Goal: Information Seeking & Learning: Check status

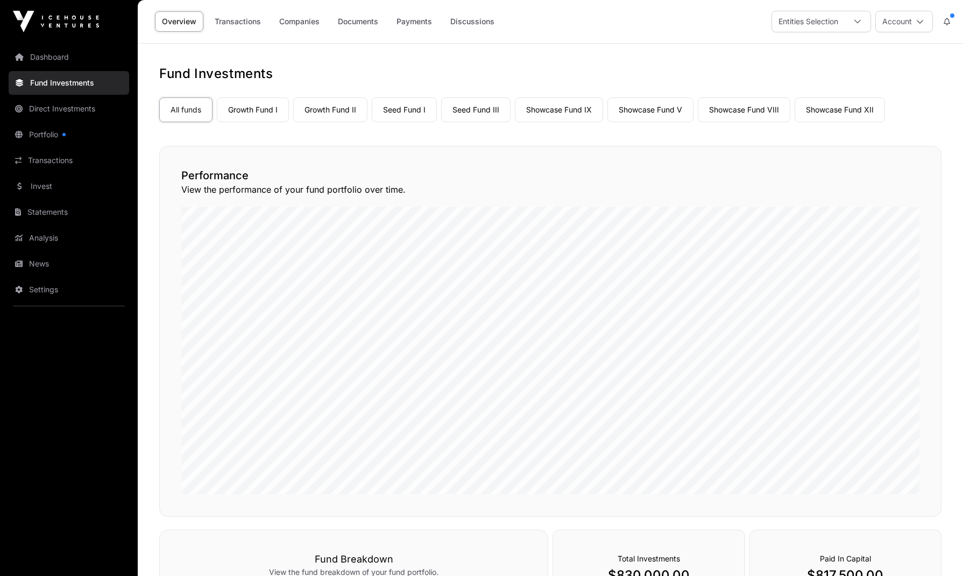
scroll to position [586, 0]
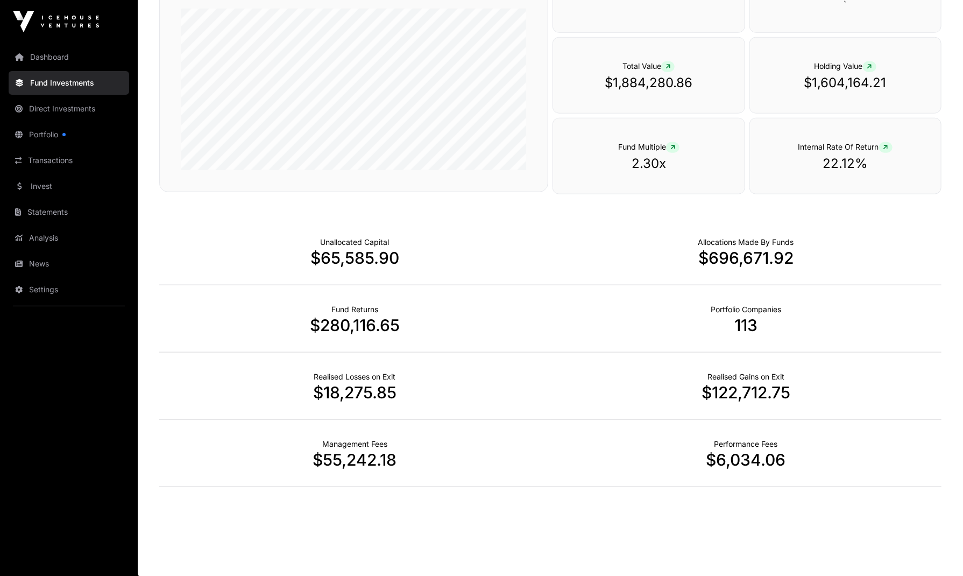
click at [62, 165] on link "Transactions" at bounding box center [69, 161] width 121 height 24
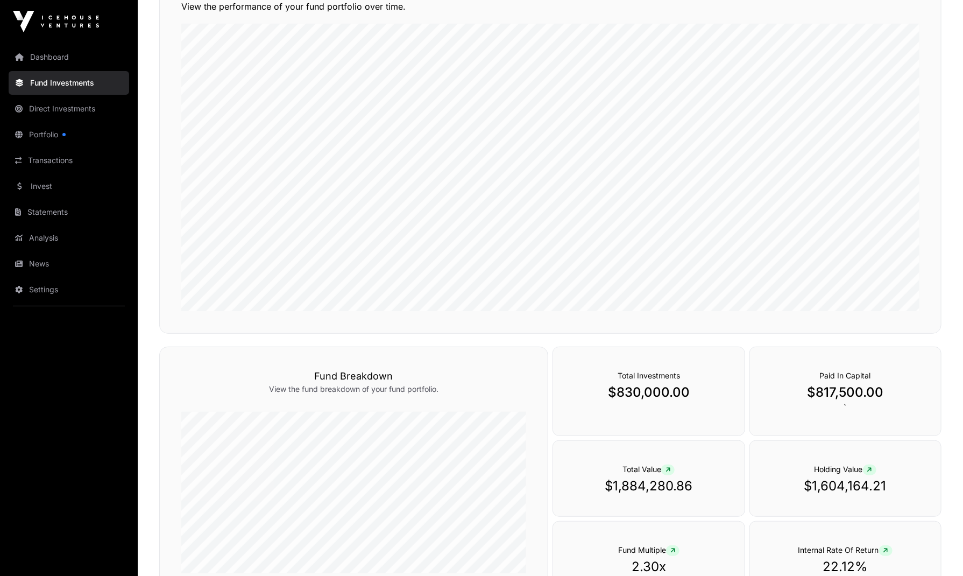
scroll to position [0, 0]
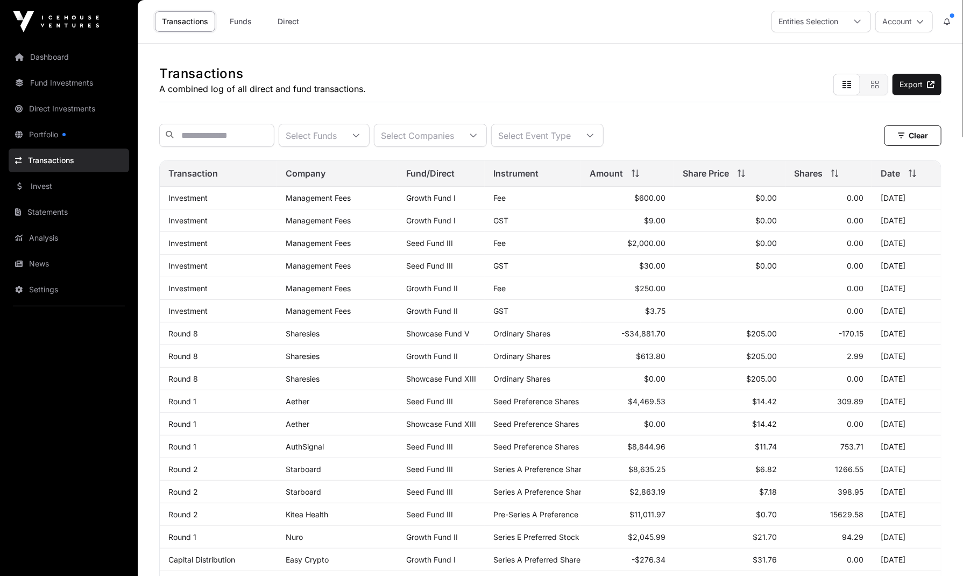
click at [594, 138] on icon at bounding box center [591, 136] width 8 height 8
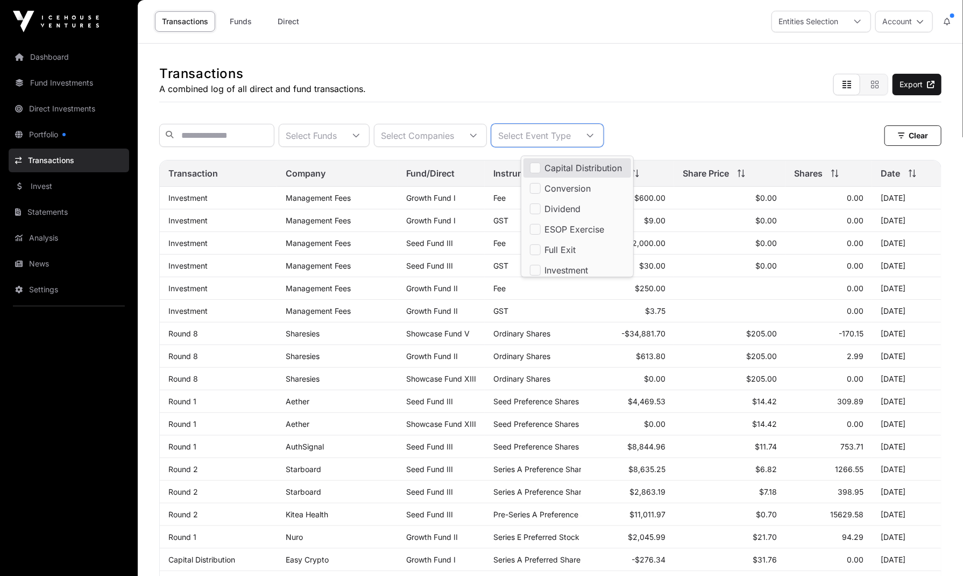
click at [603, 168] on span "Capital Distribution" at bounding box center [584, 168] width 78 height 9
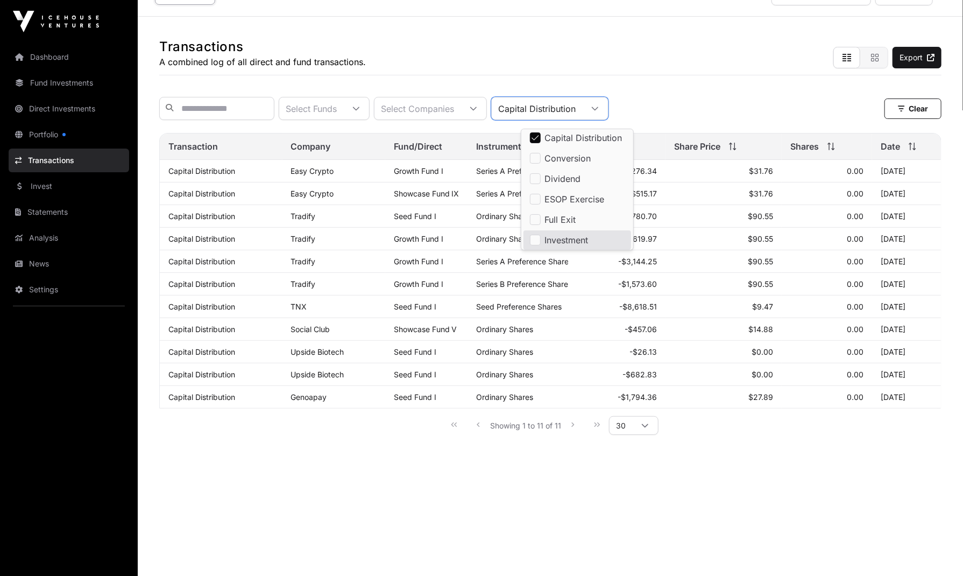
scroll to position [40, 0]
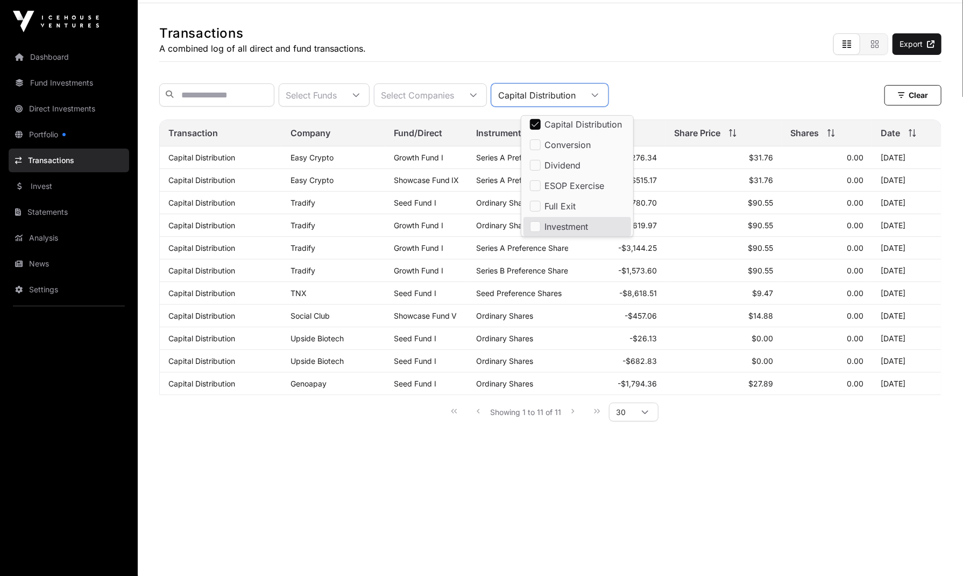
click at [493, 471] on main "Transactions A combined log of all direct and fund transactions. Export Select …" at bounding box center [551, 291] width 826 height 576
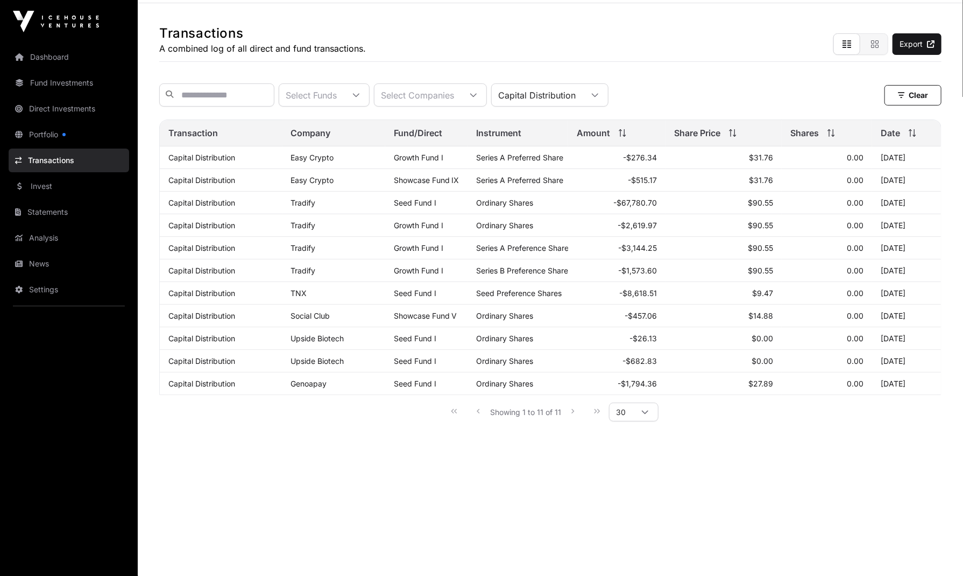
click at [599, 96] on icon at bounding box center [596, 96] width 8 height 8
click at [573, 171] on span "Dividend" at bounding box center [563, 168] width 36 height 9
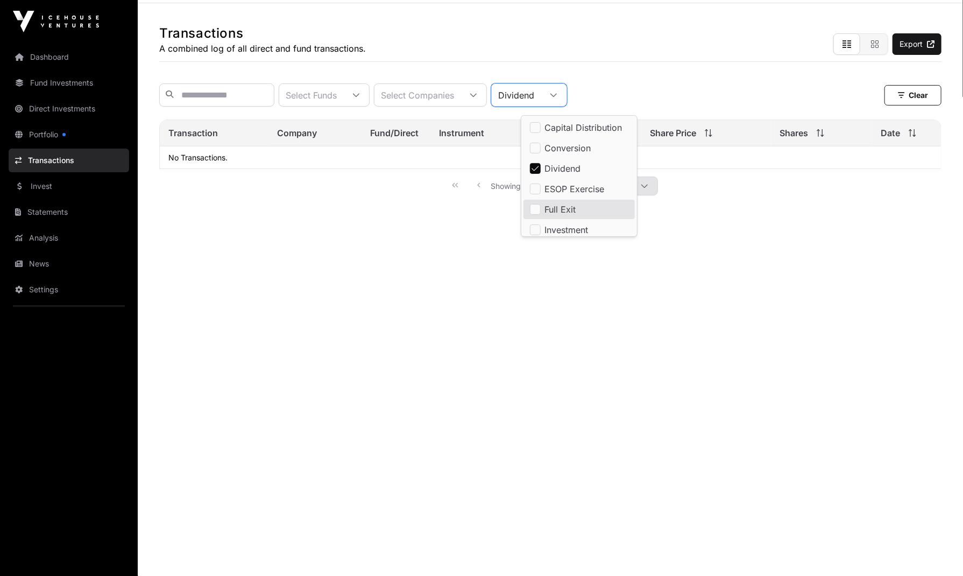
click at [676, 376] on main "Transactions A combined log of all direct and fund transactions. Export Select …" at bounding box center [551, 291] width 826 height 576
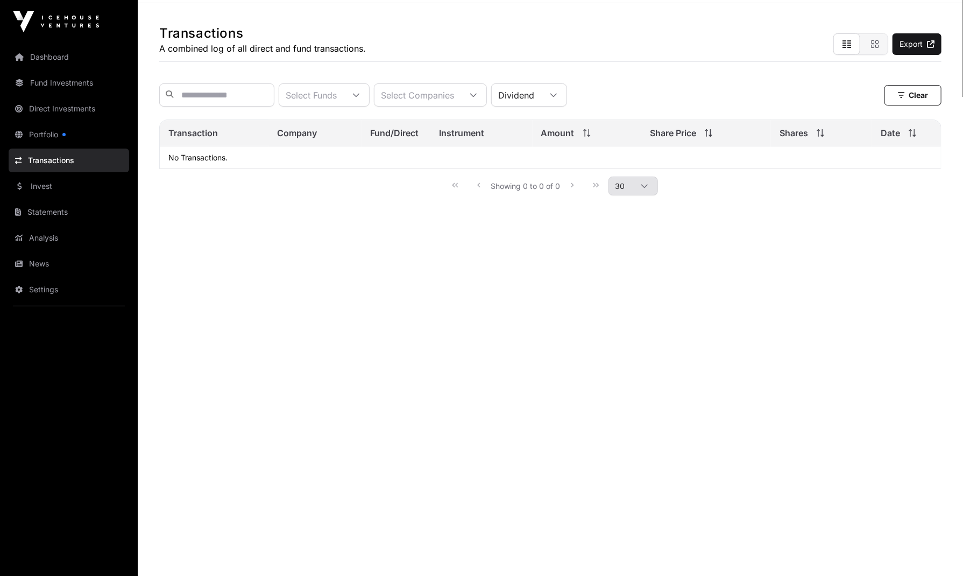
click at [558, 97] on icon at bounding box center [554, 96] width 8 height 8
click at [555, 212] on span "Full Exit" at bounding box center [560, 209] width 31 height 9
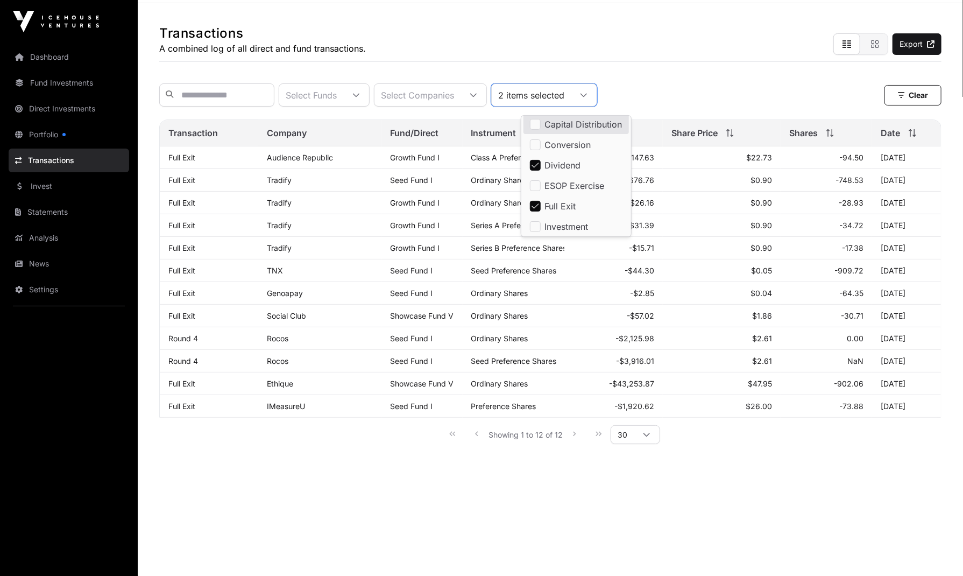
scroll to position [2, 0]
click at [681, 99] on div "Select Funds Select Companies 2 items selected Clear" at bounding box center [550, 94] width 783 height 23
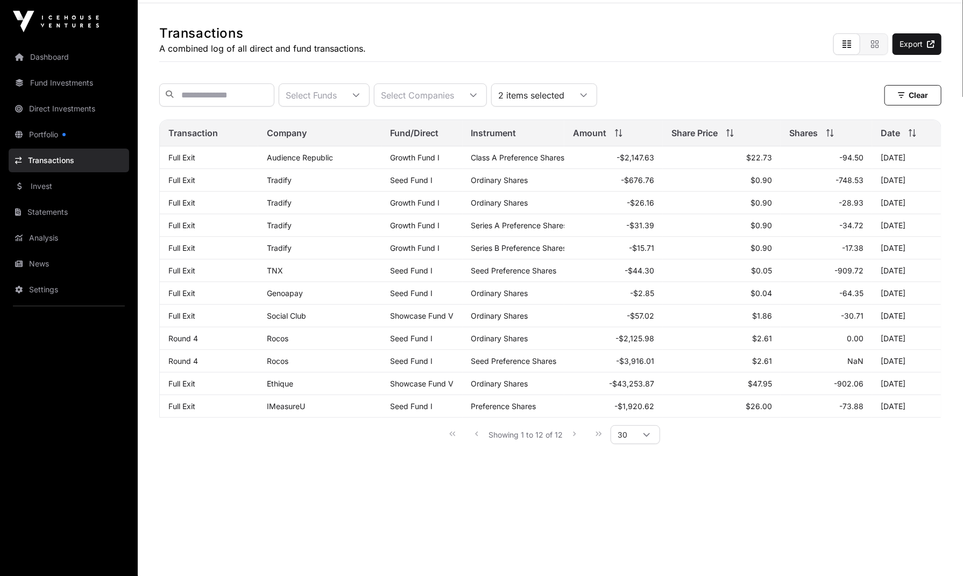
scroll to position [0, 0]
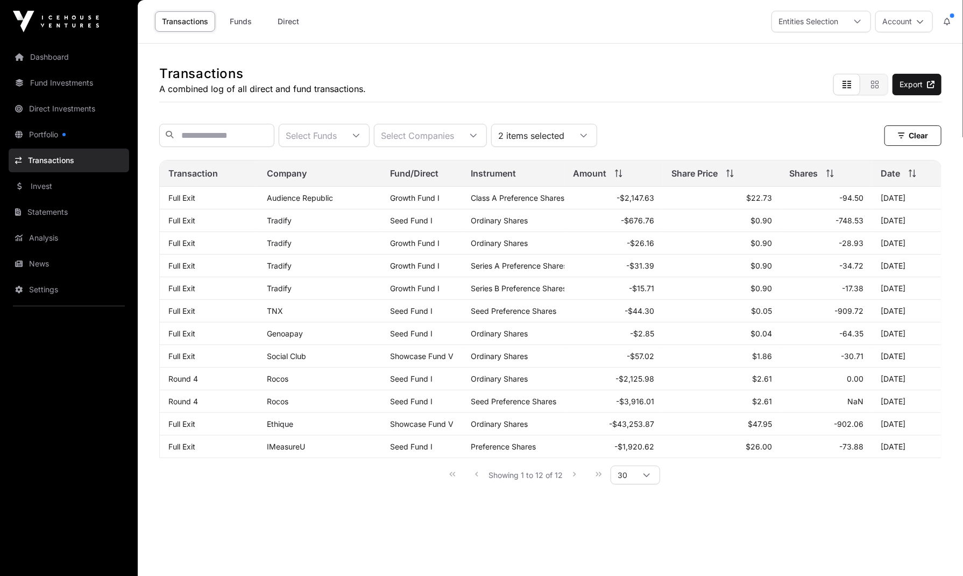
click at [588, 138] on icon at bounding box center [584, 136] width 8 height 8
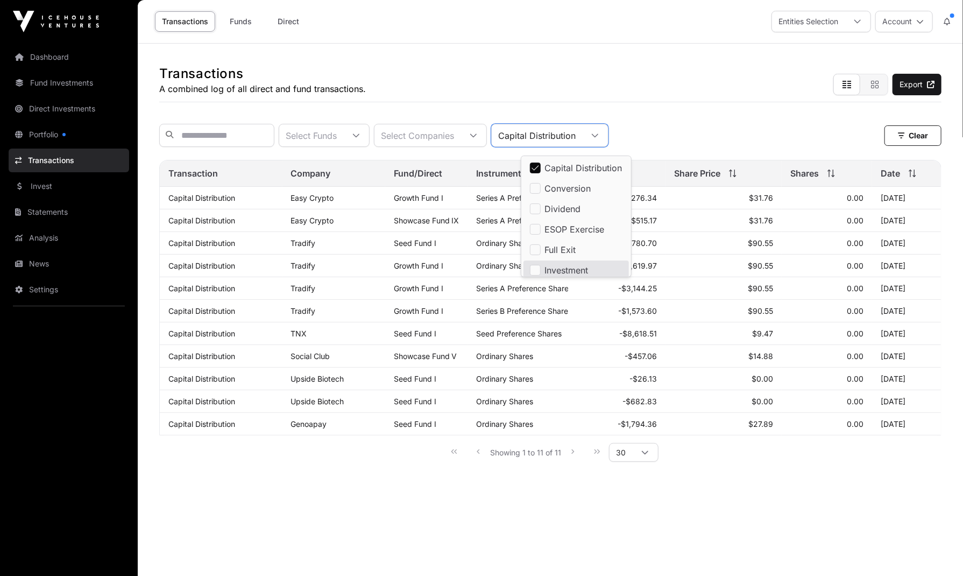
scroll to position [3, 0]
click at [709, 538] on main "Transactions A combined log of all direct and fund transactions. Export Select …" at bounding box center [551, 332] width 826 height 576
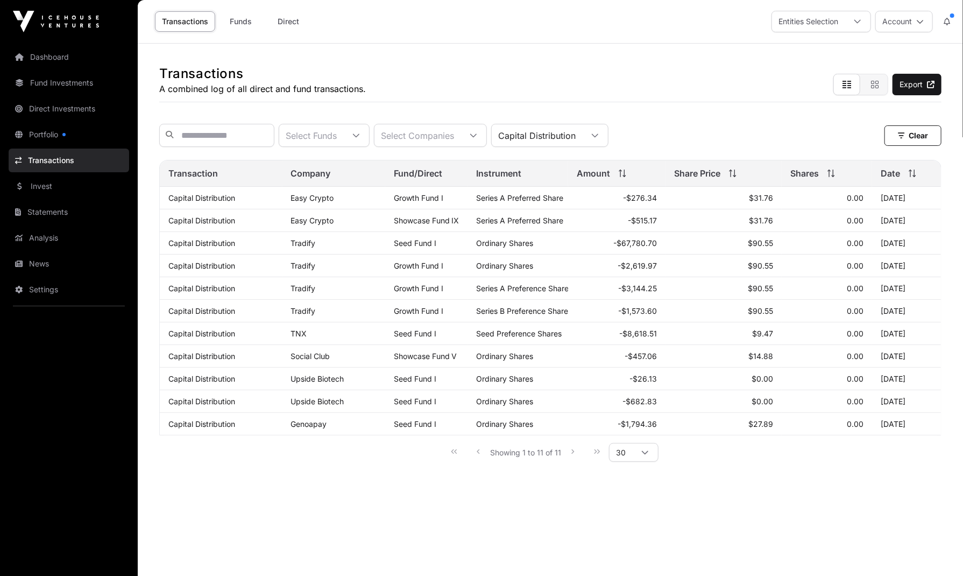
click at [72, 86] on link "Fund Investments" at bounding box center [69, 83] width 121 height 24
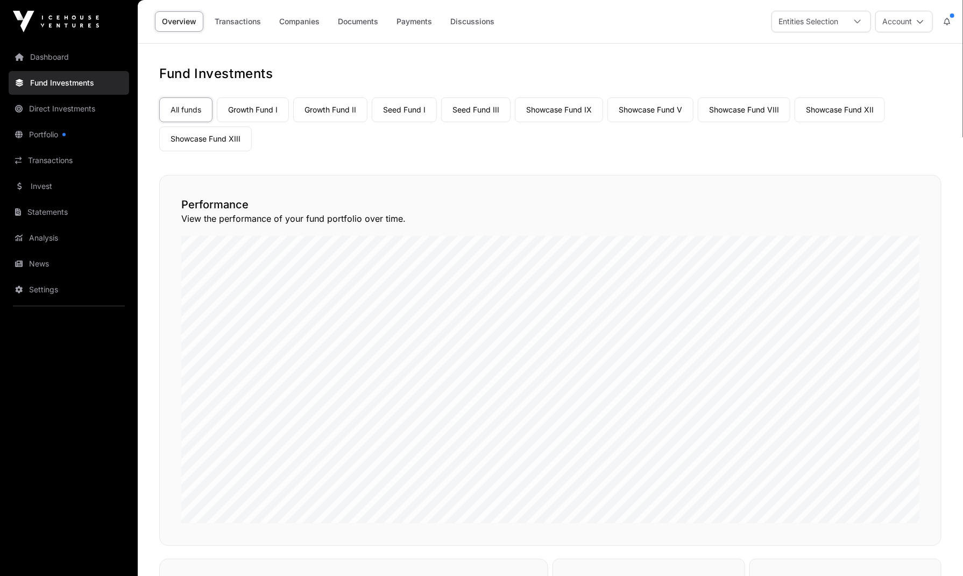
click at [241, 24] on link "Transactions" at bounding box center [238, 21] width 60 height 20
click at [638, 104] on link "Showcase Fund V" at bounding box center [651, 109] width 86 height 25
click at [653, 114] on link "Showcase Fund V" at bounding box center [651, 109] width 86 height 25
click at [414, 24] on link "Payments" at bounding box center [415, 21] width 50 height 20
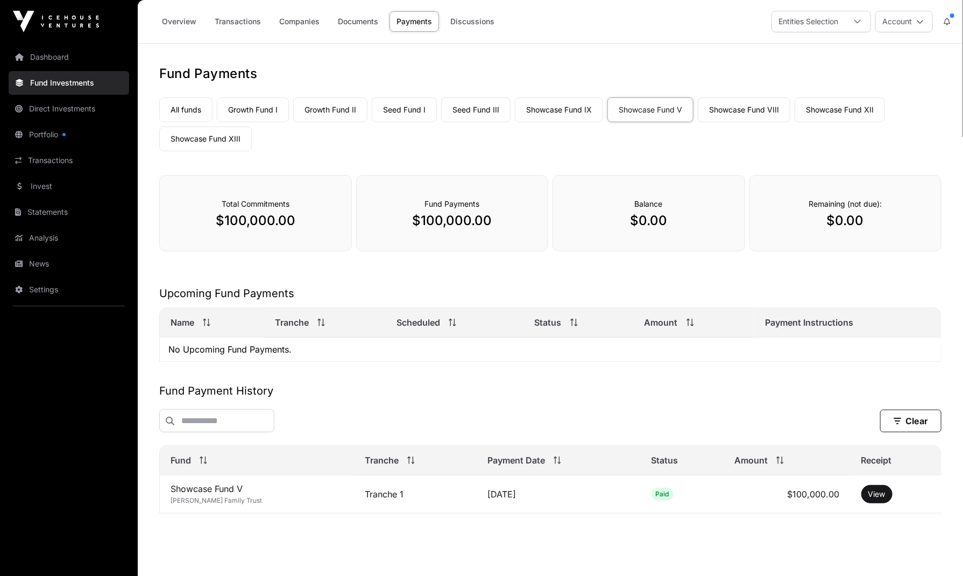
click at [187, 21] on link "Overview" at bounding box center [179, 21] width 48 height 20
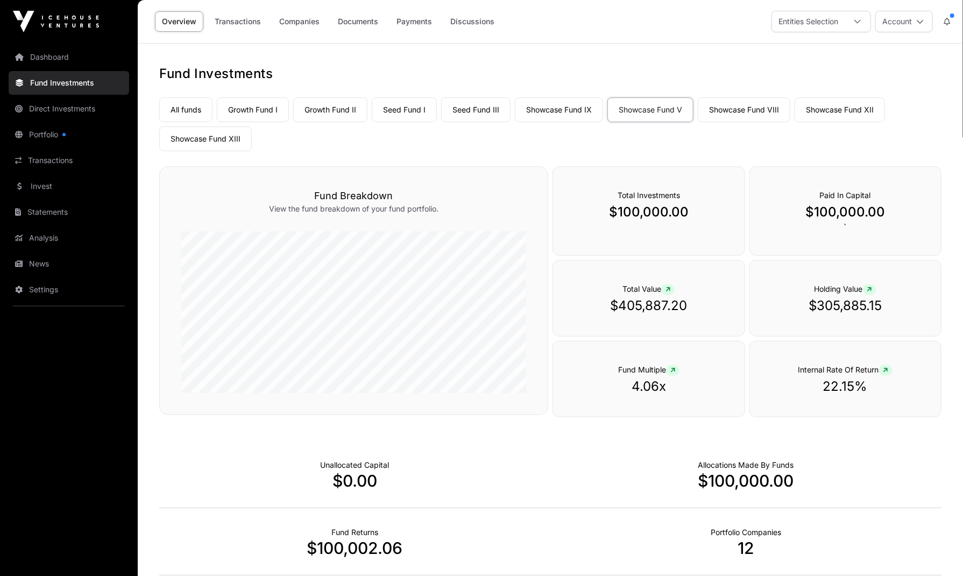
click at [237, 22] on link "Transactions" at bounding box center [238, 21] width 60 height 20
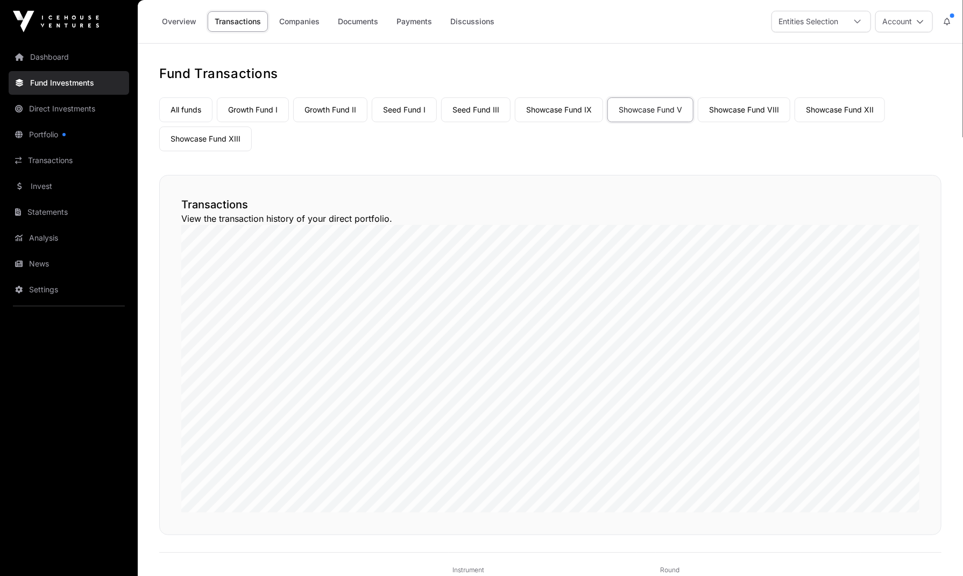
click at [412, 24] on link "Payments" at bounding box center [415, 21] width 50 height 20
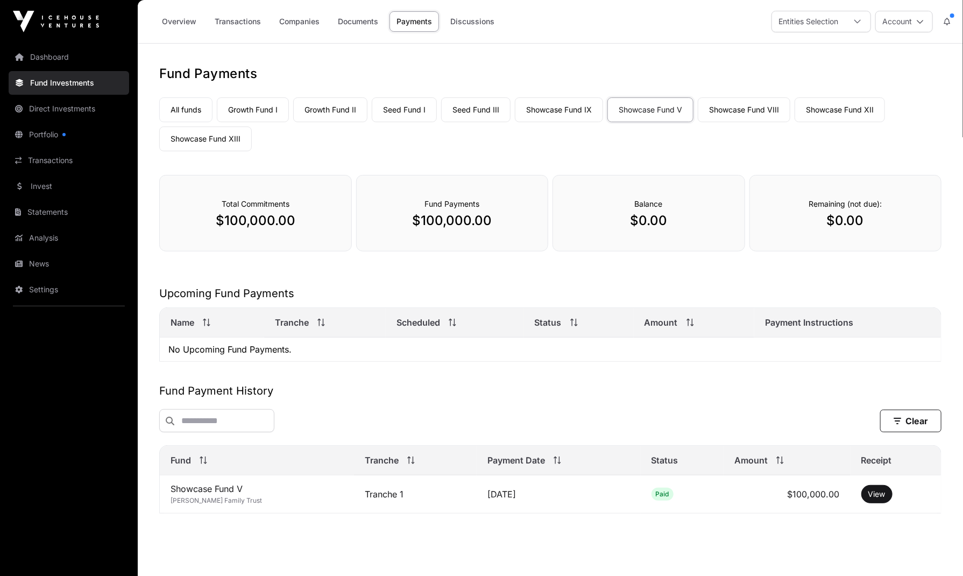
click at [240, 26] on link "Transactions" at bounding box center [238, 21] width 60 height 20
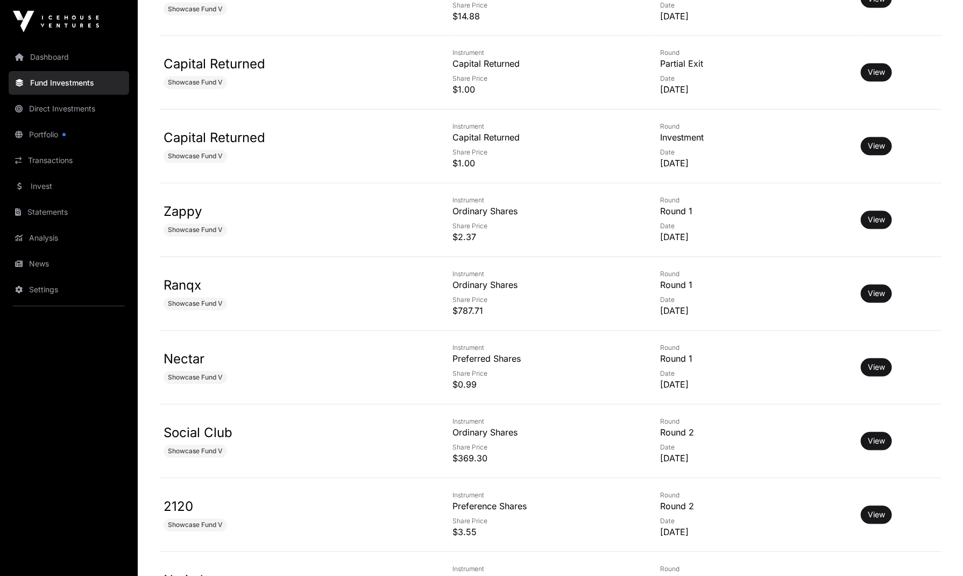
scroll to position [939, 0]
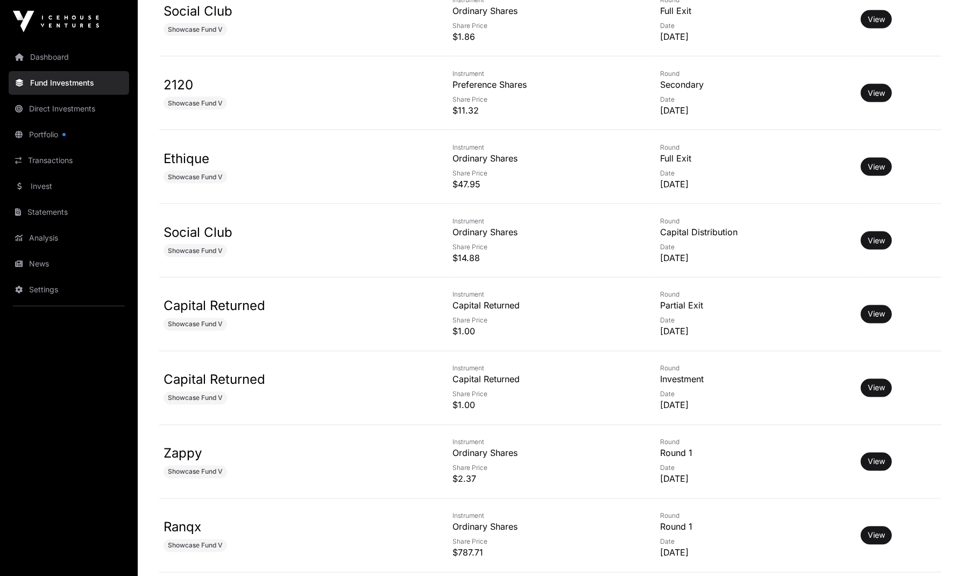
click at [80, 164] on link "Transactions" at bounding box center [69, 161] width 121 height 24
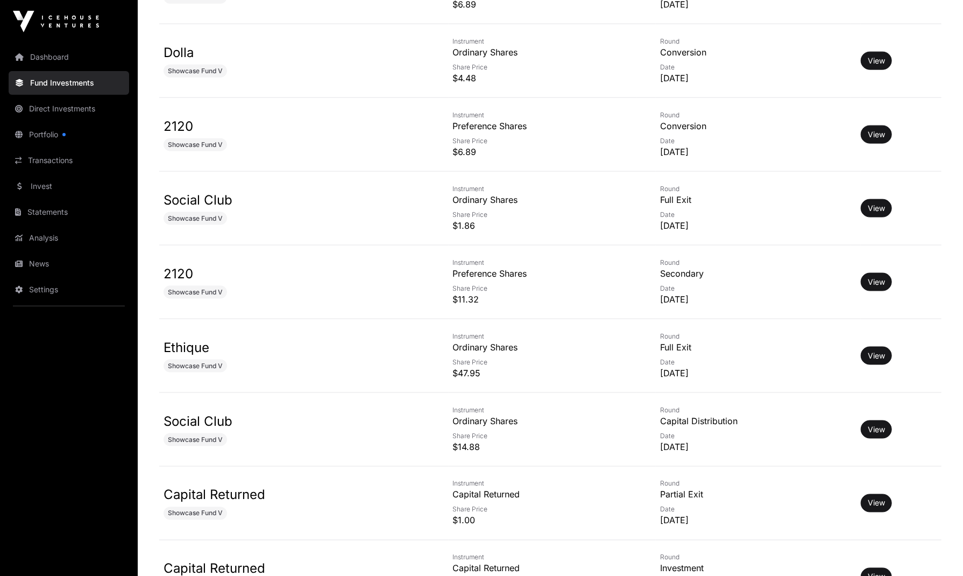
scroll to position [710, 0]
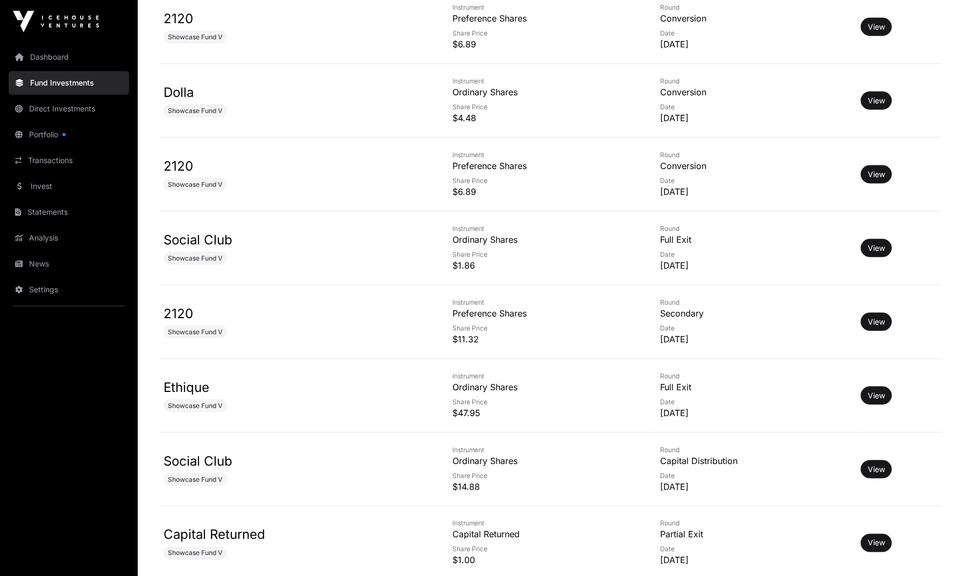
click at [76, 158] on link "Transactions" at bounding box center [69, 161] width 121 height 24
click at [75, 215] on link "Statements" at bounding box center [69, 212] width 121 height 24
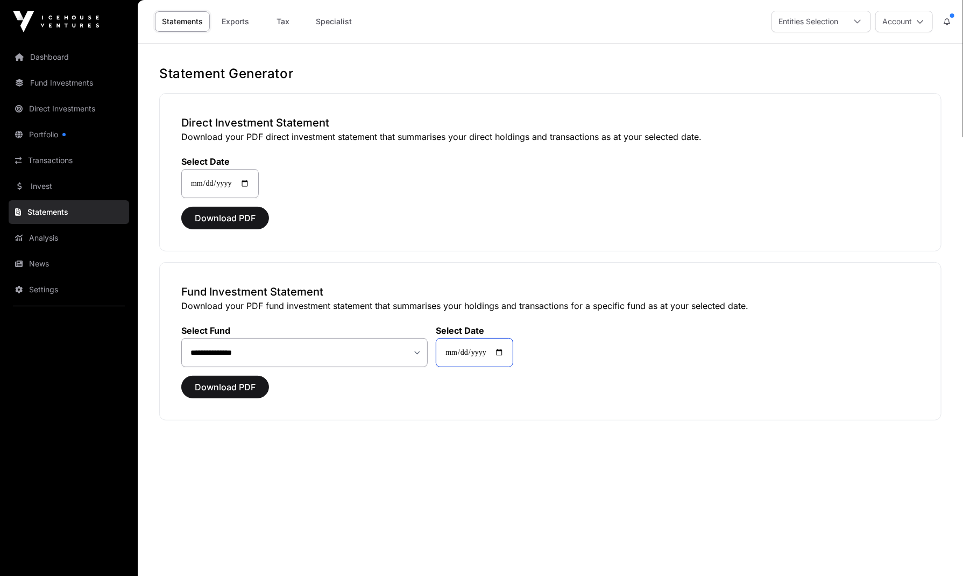
click at [510, 350] on input "**********" at bounding box center [475, 352] width 78 height 29
click at [331, 442] on main "**********" at bounding box center [551, 332] width 826 height 576
click at [60, 241] on link "Analysis" at bounding box center [69, 238] width 121 height 24
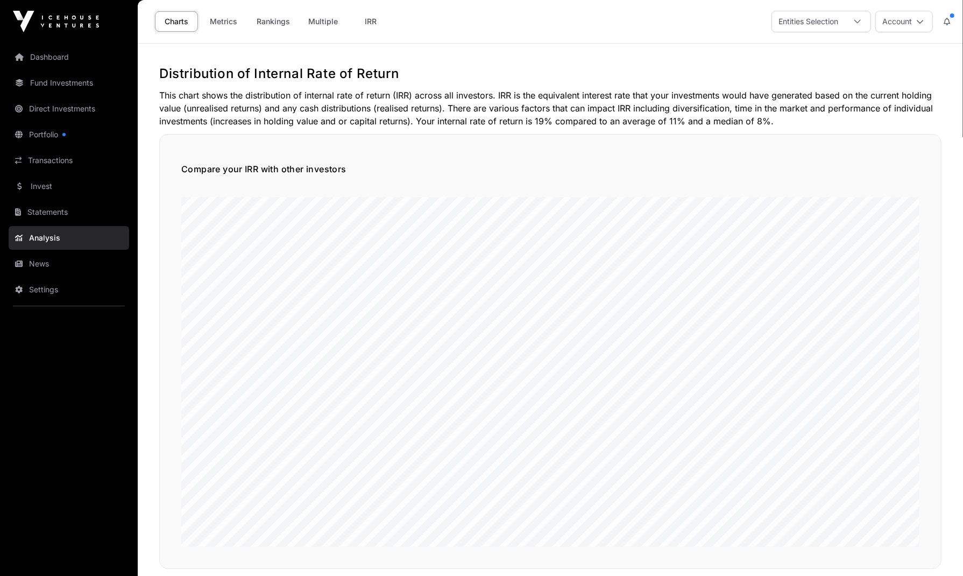
click at [58, 161] on link "Transactions" at bounding box center [69, 161] width 121 height 24
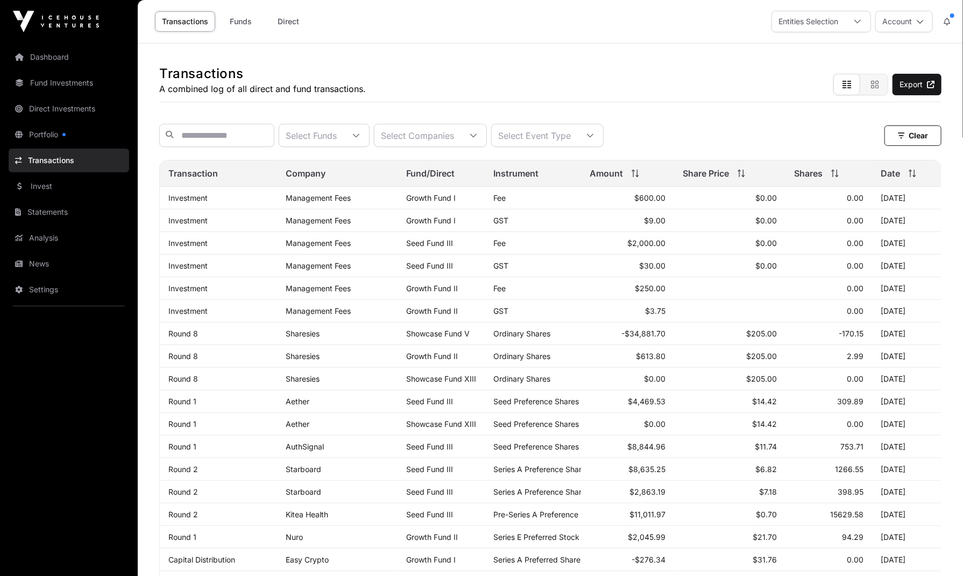
click at [343, 134] on div "Select Funds" at bounding box center [311, 135] width 64 height 22
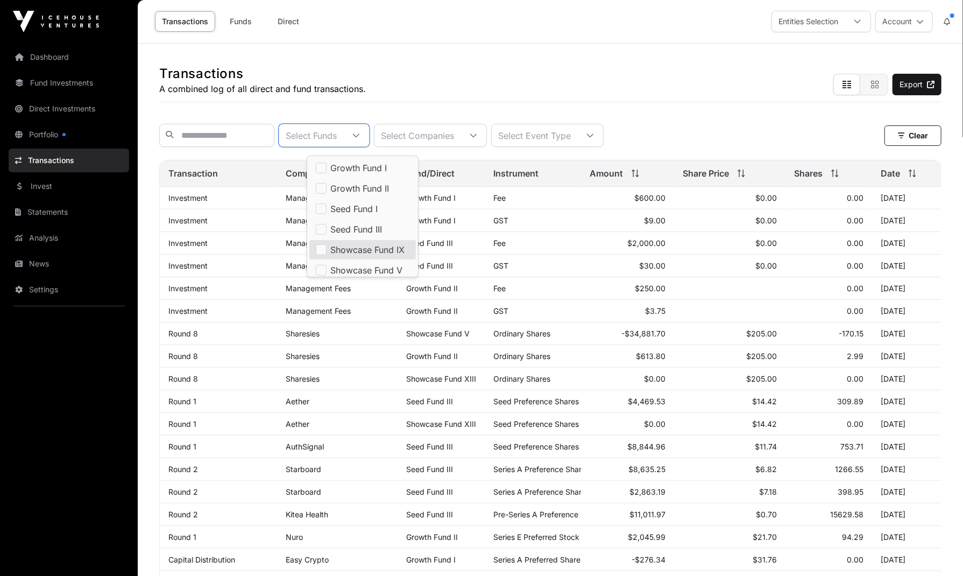
scroll to position [3, 0]
click at [379, 270] on span "Showcase Fund V" at bounding box center [367, 267] width 72 height 9
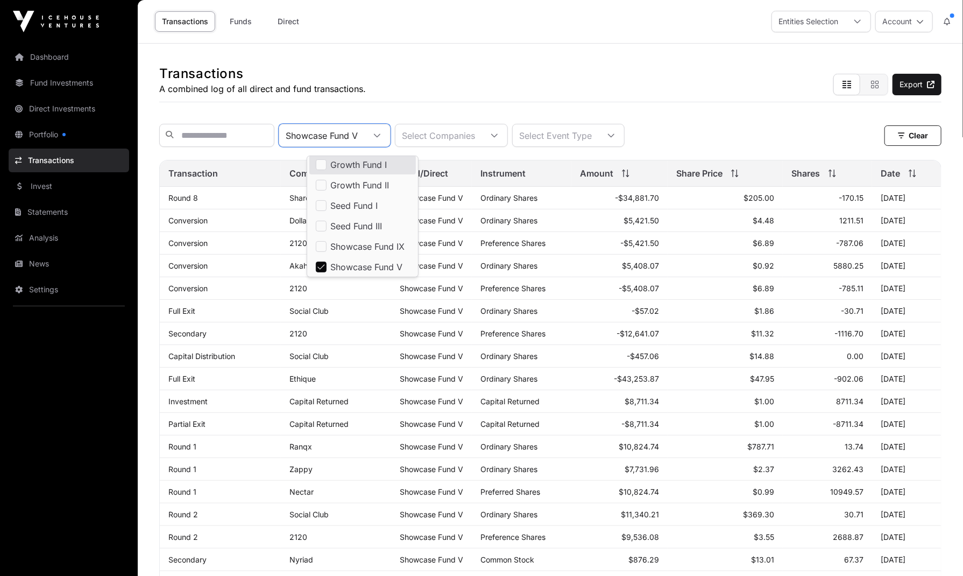
scroll to position [2, 0]
click at [262, 111] on div "Transactions A combined log of all direct and fund transactions. Export Showcas…" at bounding box center [551, 398] width 826 height 709
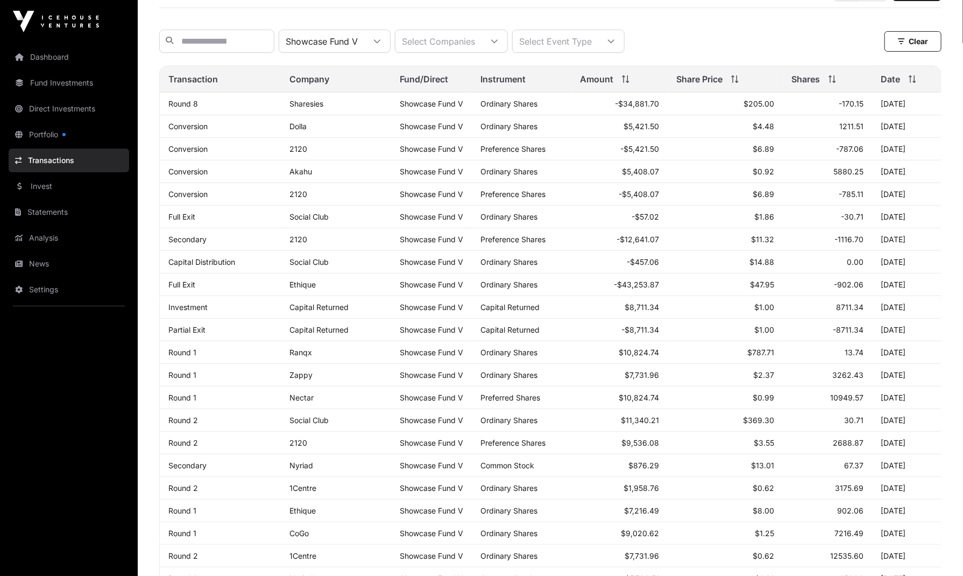
scroll to position [0, 0]
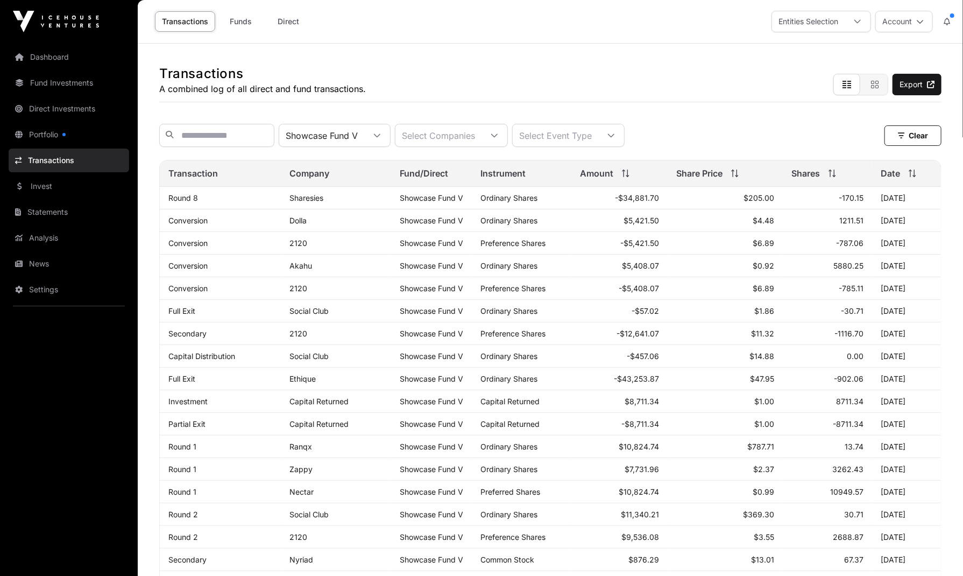
click at [599, 132] on div "Select Event Type" at bounding box center [556, 135] width 86 height 22
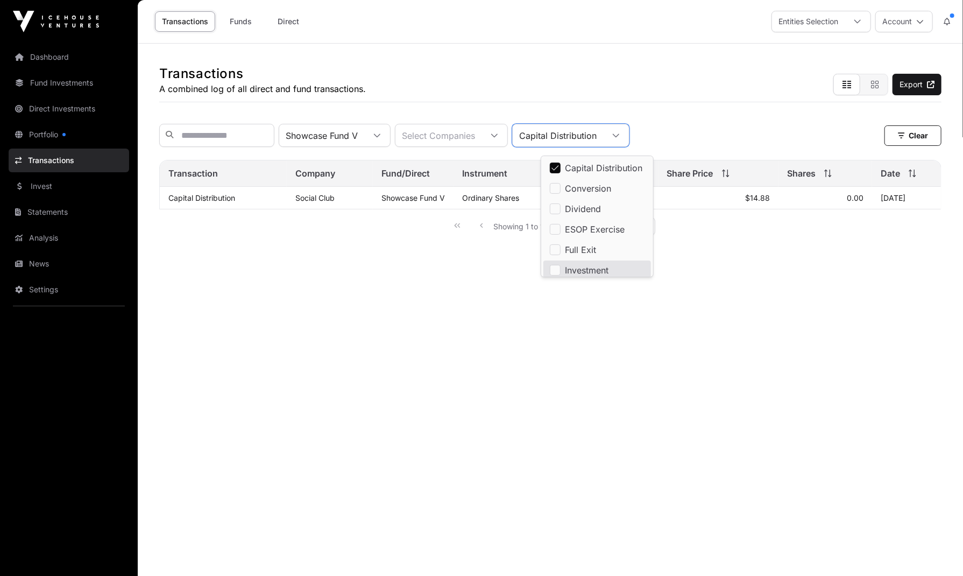
scroll to position [3, 0]
click at [621, 376] on main "Transactions A combined log of all direct and fund transactions. Export Showcas…" at bounding box center [551, 332] width 826 height 576
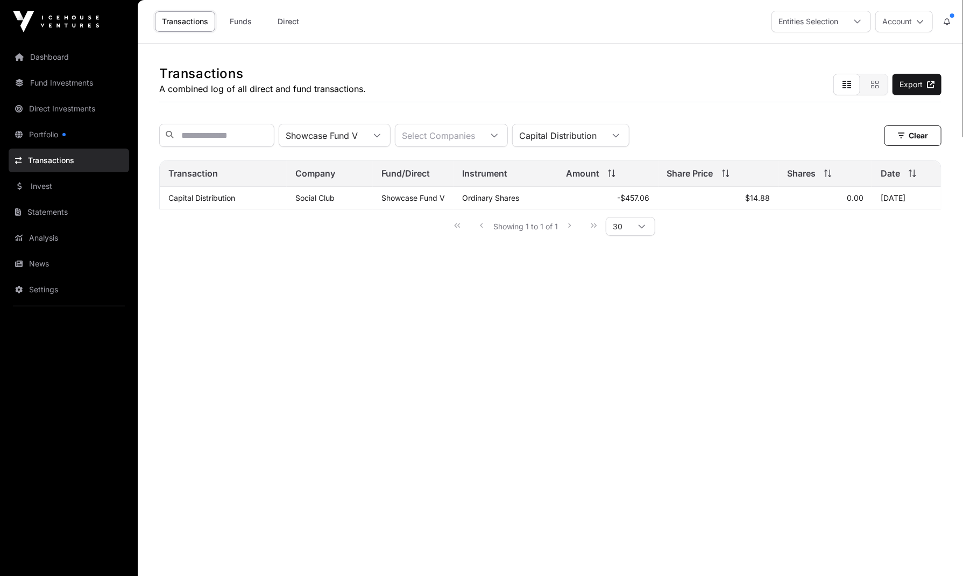
click at [620, 137] on icon at bounding box center [616, 135] width 6 height 4
click at [601, 209] on span "Dividend" at bounding box center [583, 209] width 36 height 9
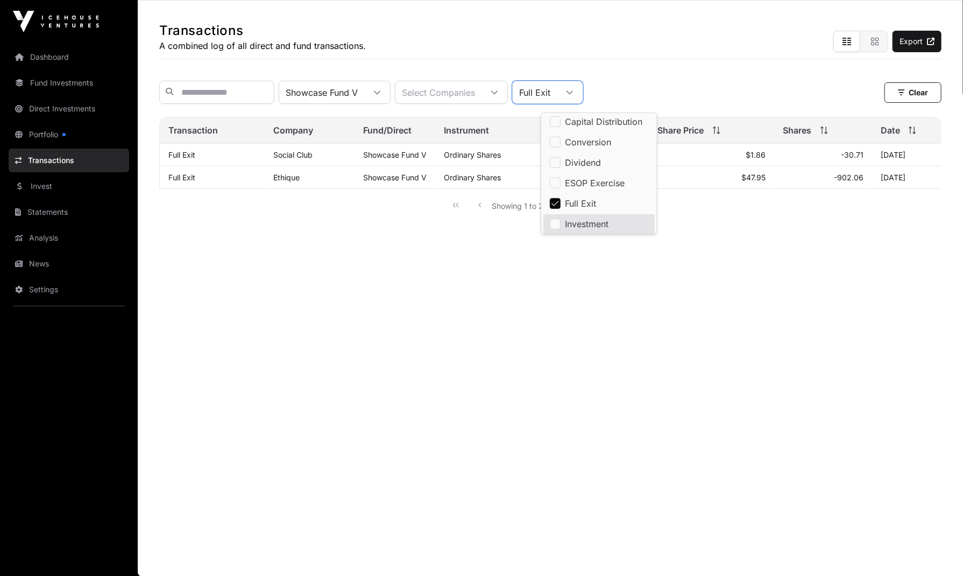
scroll to position [0, 0]
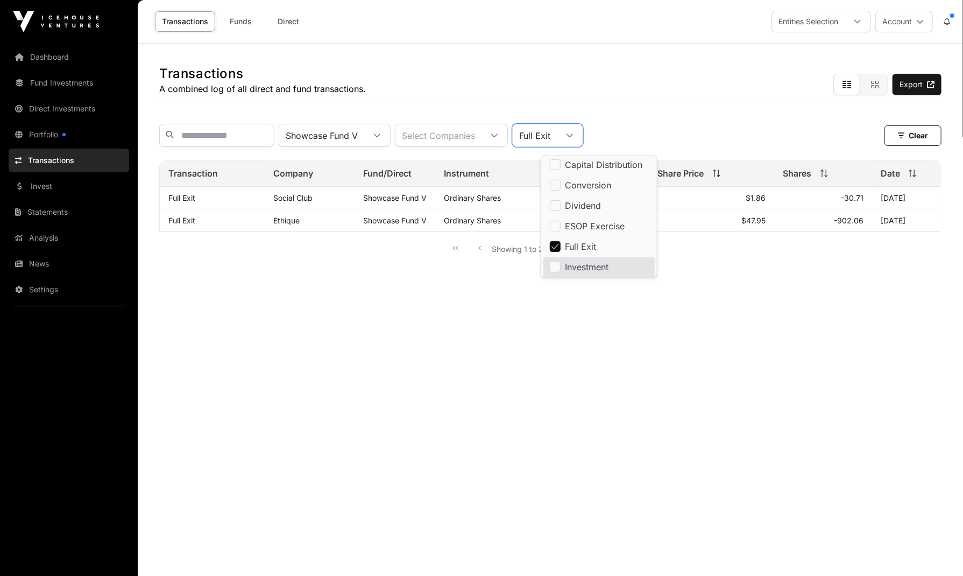
click at [515, 426] on main "Transactions A combined log of all direct and fund transactions. Export Showcas…" at bounding box center [551, 332] width 826 height 576
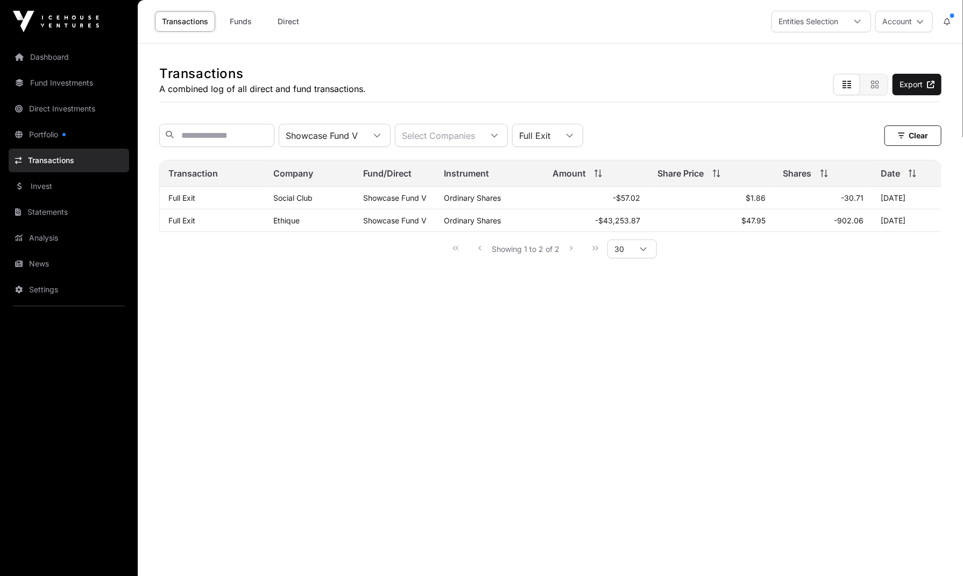
click at [574, 139] on icon at bounding box center [570, 136] width 8 height 8
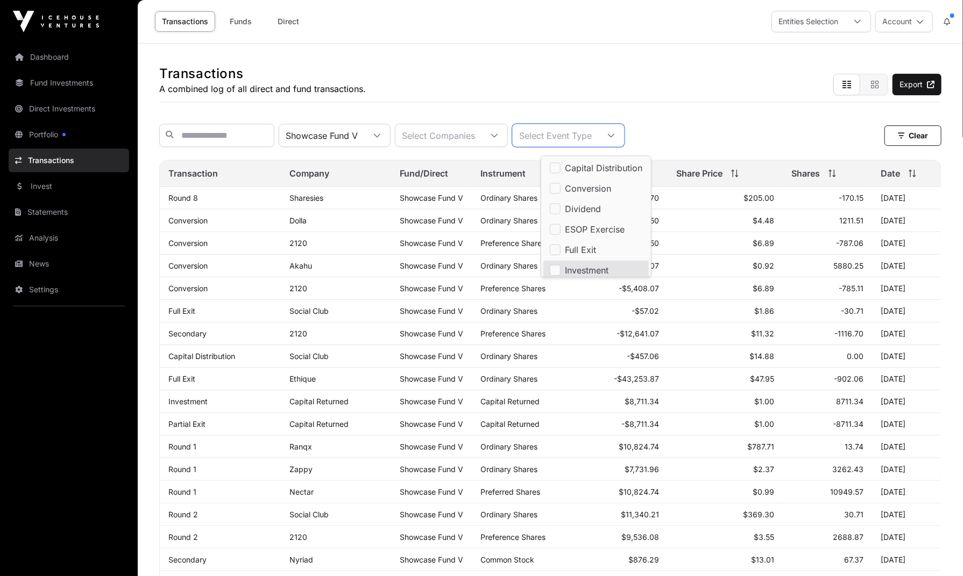
scroll to position [3, 0]
click at [553, 273] on li "Investment" at bounding box center [596, 266] width 105 height 19
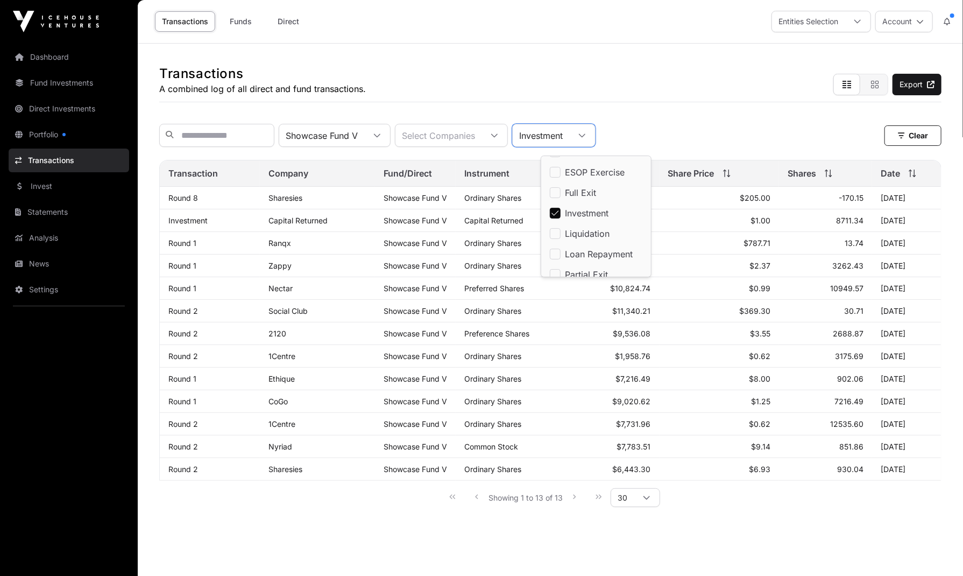
scroll to position [0, 0]
click at [686, 124] on div "Showcase Fund V Select Companies Investment Clear" at bounding box center [550, 135] width 783 height 23
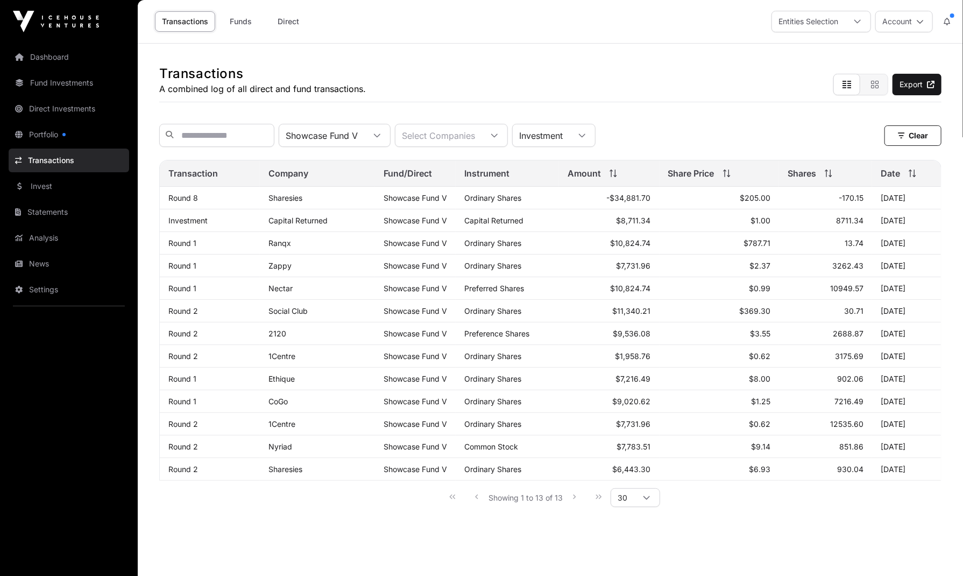
click at [586, 137] on icon at bounding box center [582, 135] width 6 height 4
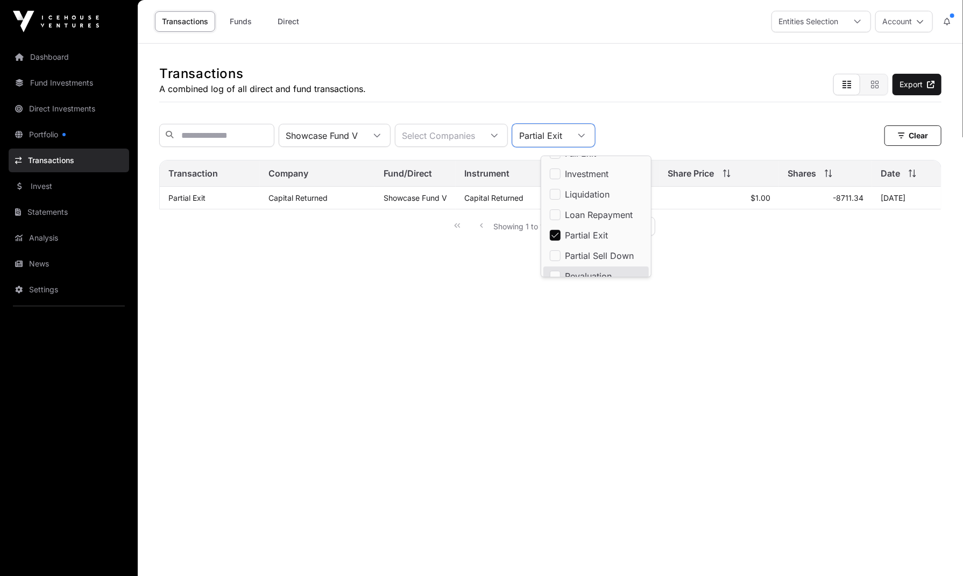
scroll to position [105, 0]
click at [578, 343] on main "Transactions A combined log of all direct and fund transactions. Export Showcas…" at bounding box center [551, 332] width 826 height 576
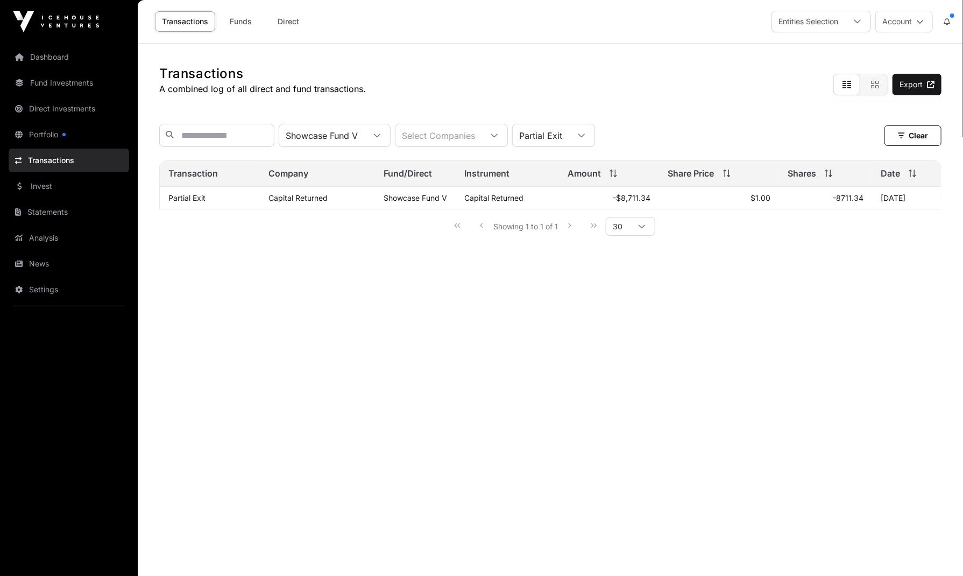
click at [586, 138] on icon at bounding box center [582, 136] width 8 height 8
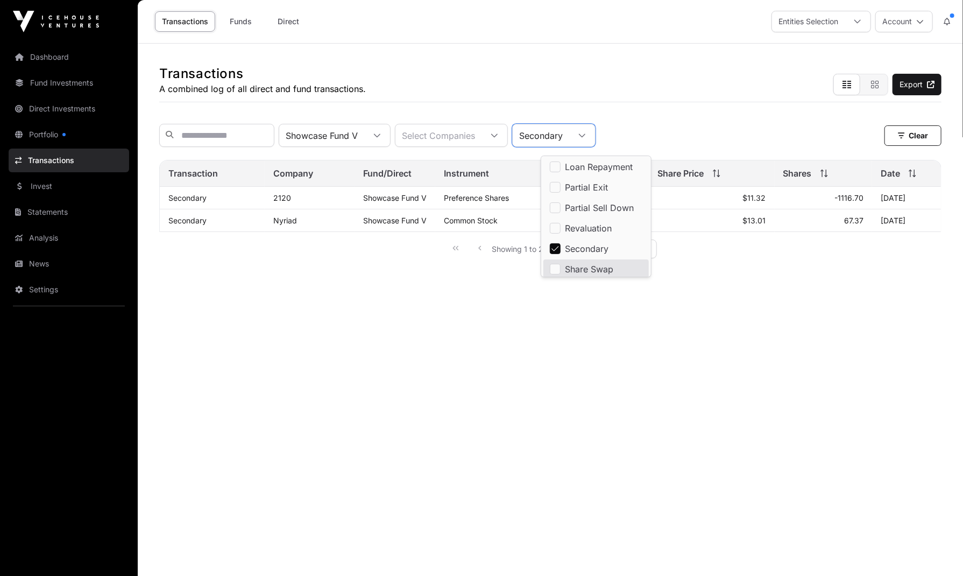
scroll to position [146, 0]
click at [589, 392] on main "Transactions A combined log of all direct and fund transactions. Export Showcas…" at bounding box center [551, 332] width 826 height 576
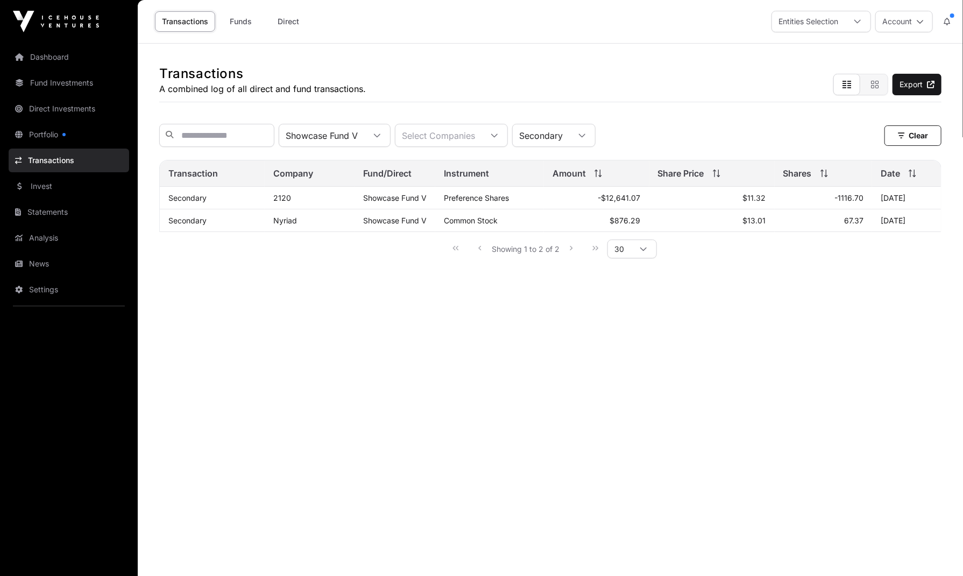
click at [586, 137] on icon at bounding box center [583, 136] width 8 height 8
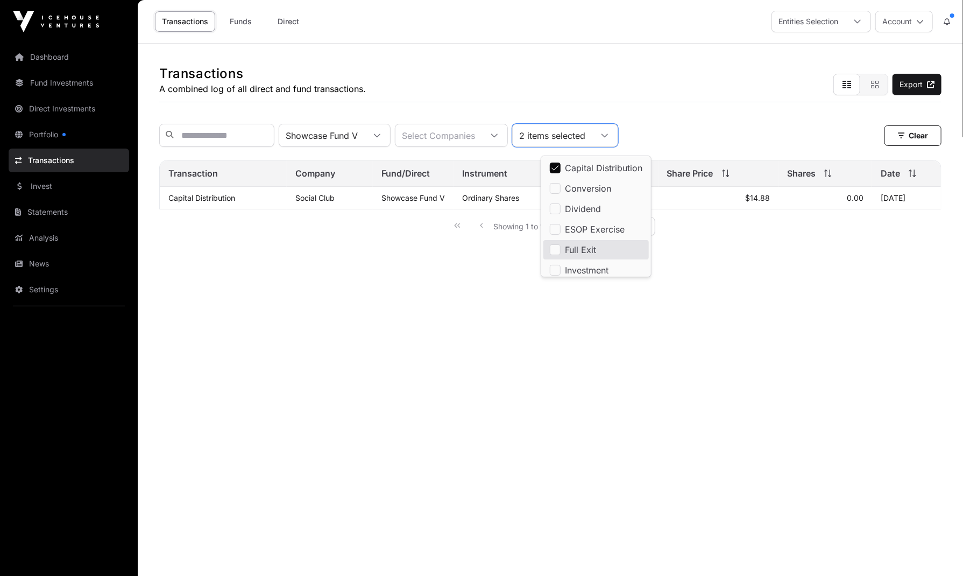
scroll to position [3, 0]
click at [590, 358] on main "Transactions A combined log of all direct and fund transactions. Export Showcas…" at bounding box center [551, 332] width 826 height 576
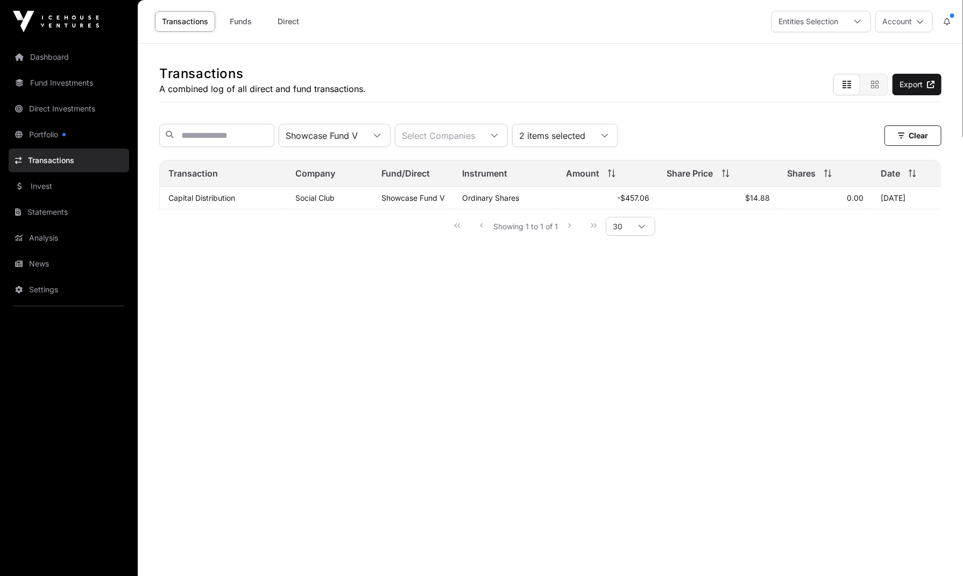
click at [608, 137] on icon at bounding box center [605, 135] width 6 height 4
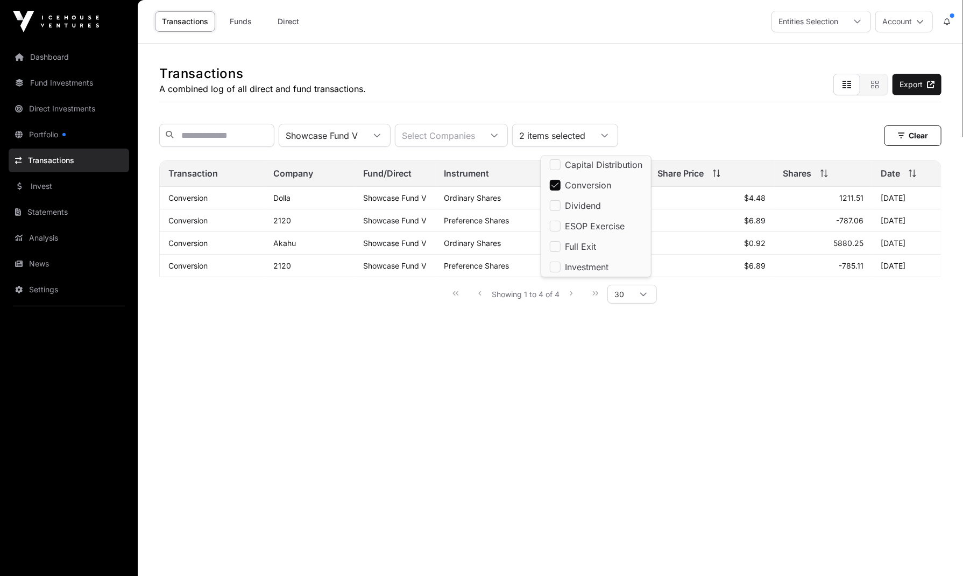
click at [567, 396] on main "Transactions A combined log of all direct and fund transactions. Export Showcas…" at bounding box center [551, 332] width 826 height 576
click at [609, 136] on icon at bounding box center [605, 136] width 8 height 8
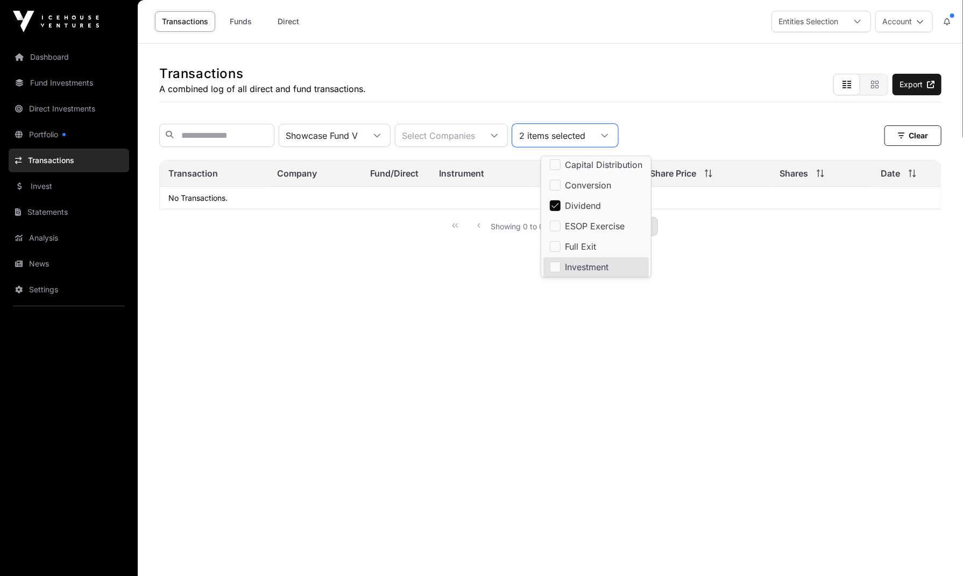
click at [589, 356] on main "Transactions A combined log of all direct and fund transactions. Export Showcas…" at bounding box center [551, 332] width 826 height 576
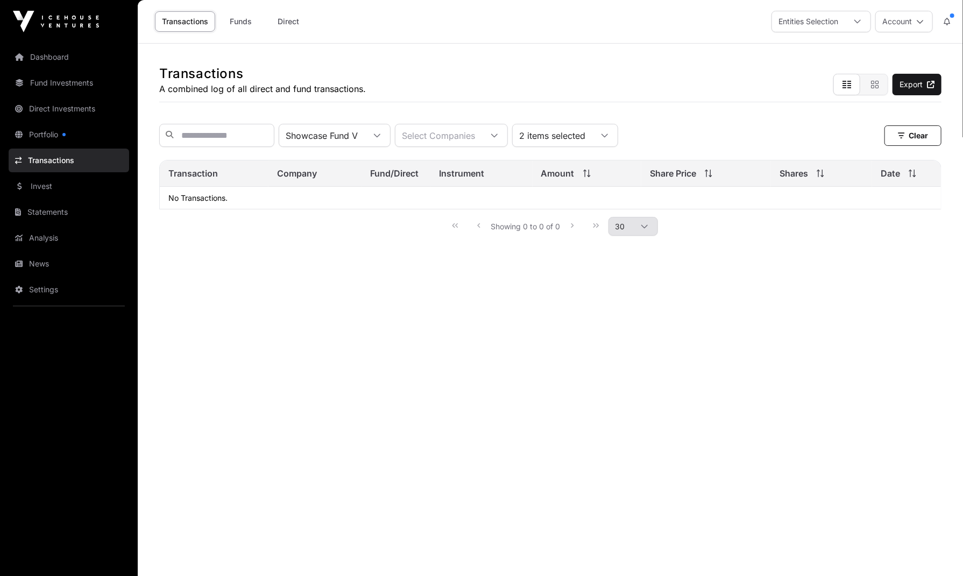
click at [618, 134] on div at bounding box center [605, 135] width 26 height 22
click at [611, 327] on main "Transactions A combined log of all direct and fund transactions. Export Showcas…" at bounding box center [551, 332] width 826 height 576
click at [609, 138] on icon at bounding box center [605, 136] width 8 height 8
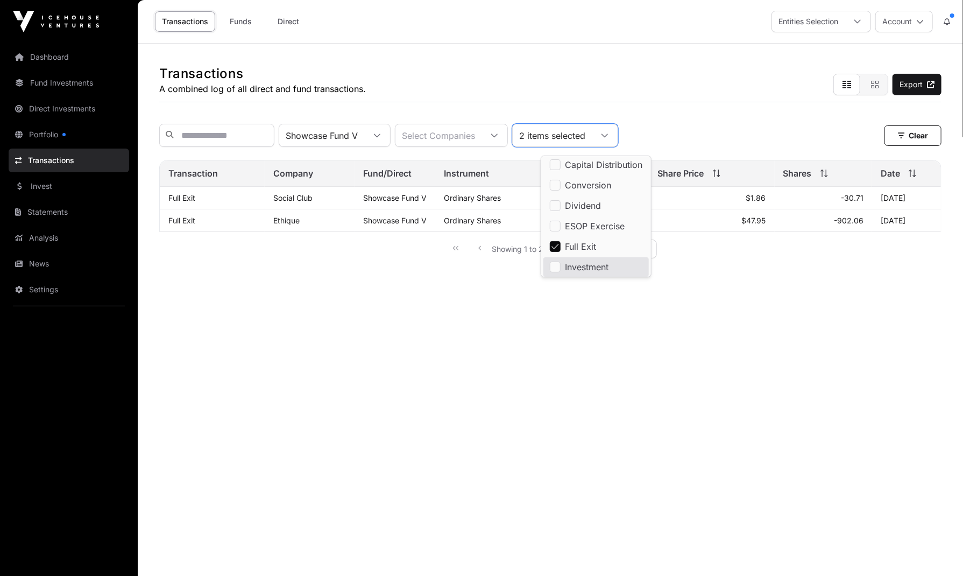
click at [583, 370] on main "Transactions A combined log of all direct and fund transactions. Export Showcas…" at bounding box center [551, 332] width 826 height 576
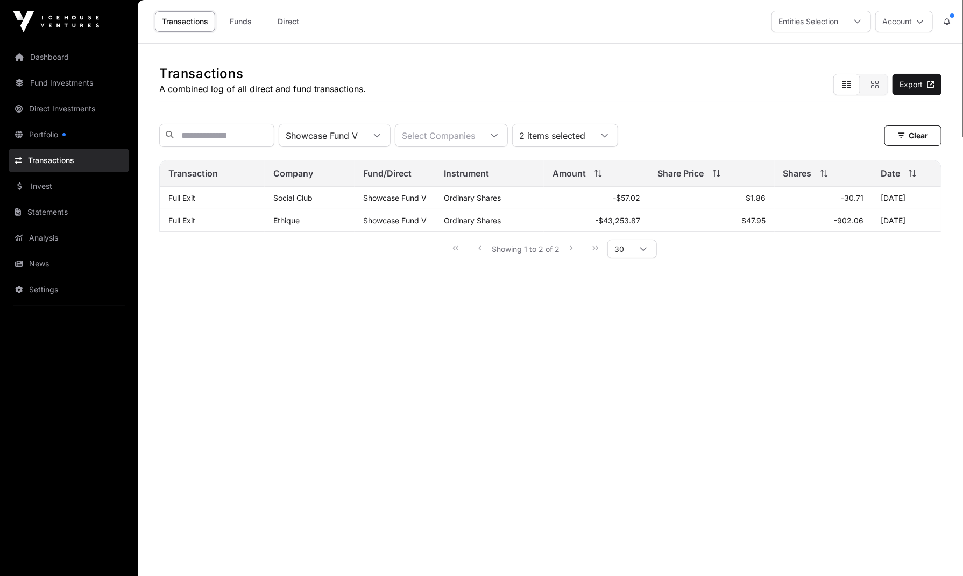
click at [609, 139] on icon at bounding box center [605, 136] width 8 height 8
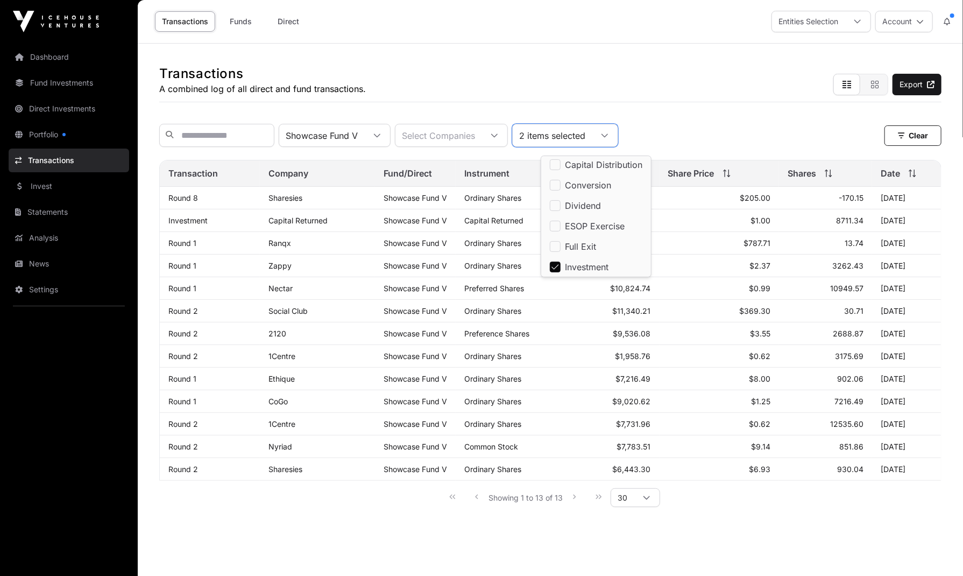
scroll to position [40, 0]
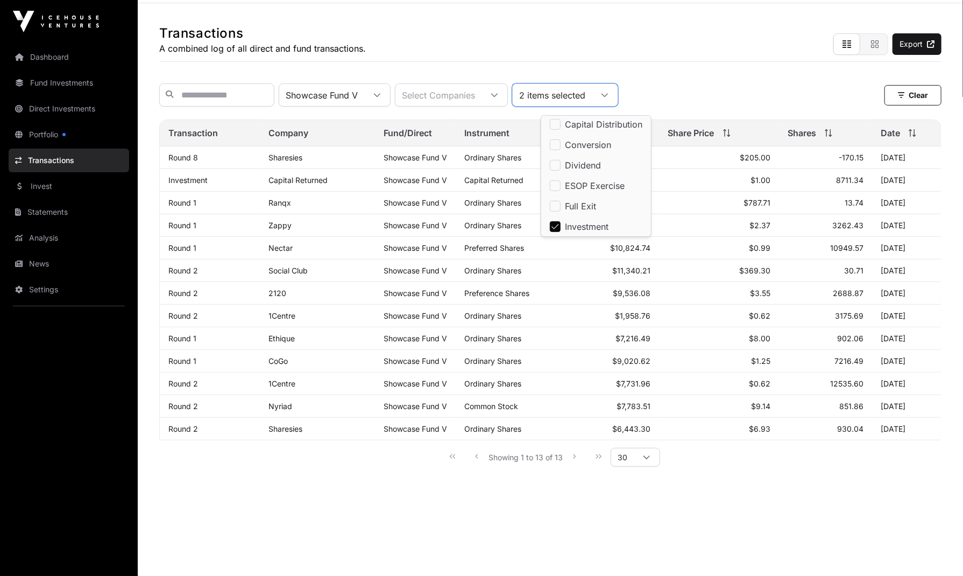
click at [512, 546] on main "Transactions A combined log of all direct and fund transactions. Export Showcas…" at bounding box center [551, 291] width 826 height 576
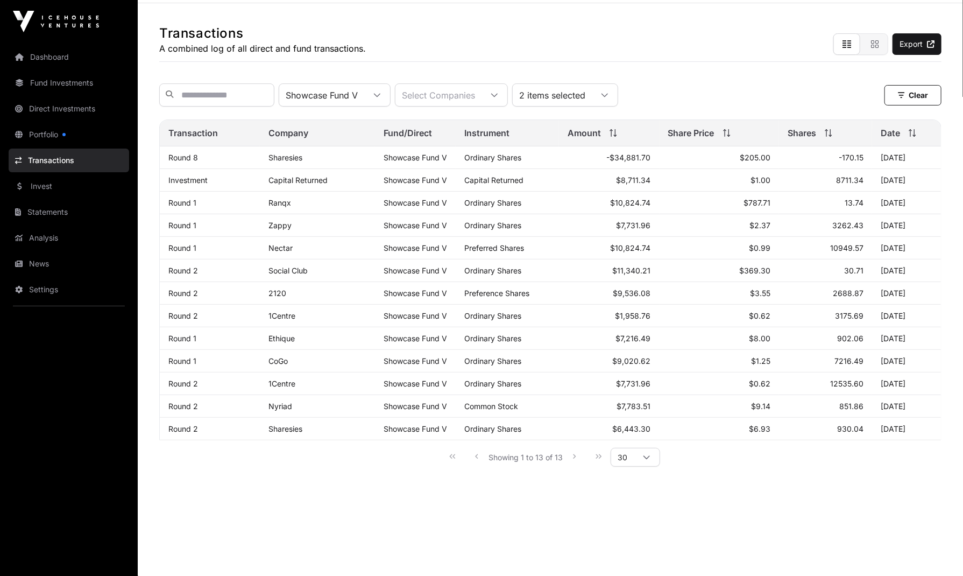
scroll to position [0, 0]
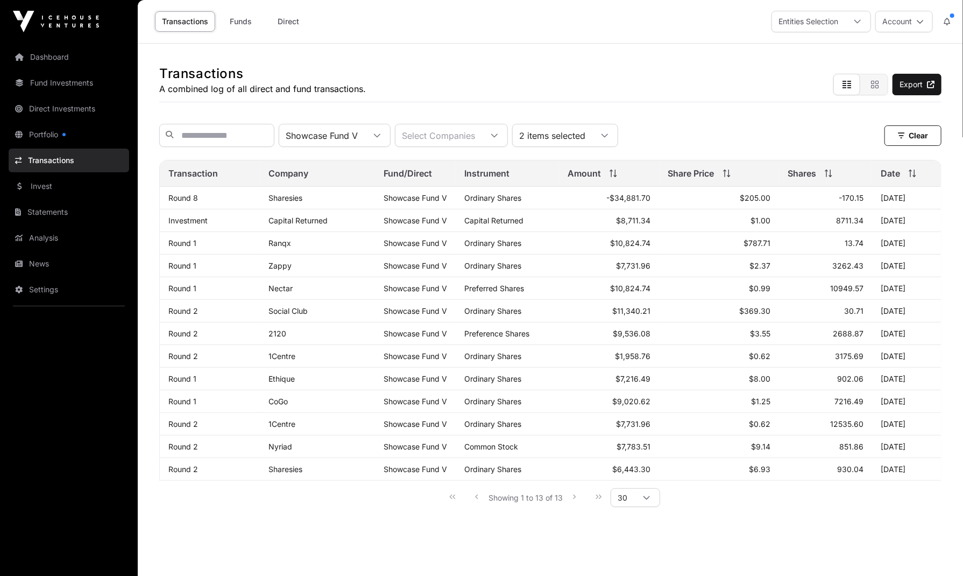
click at [248, 19] on link "Funds" at bounding box center [241, 21] width 43 height 20
click at [287, 20] on link "Direct" at bounding box center [288, 21] width 43 height 20
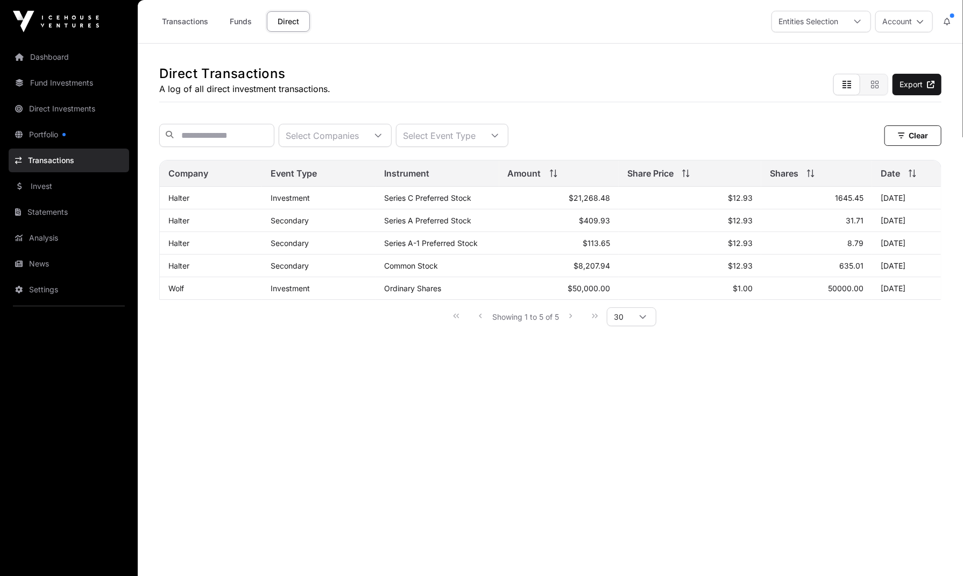
click at [508, 138] on div at bounding box center [495, 135] width 26 height 22
click at [63, 64] on link "Dashboard" at bounding box center [69, 57] width 121 height 24
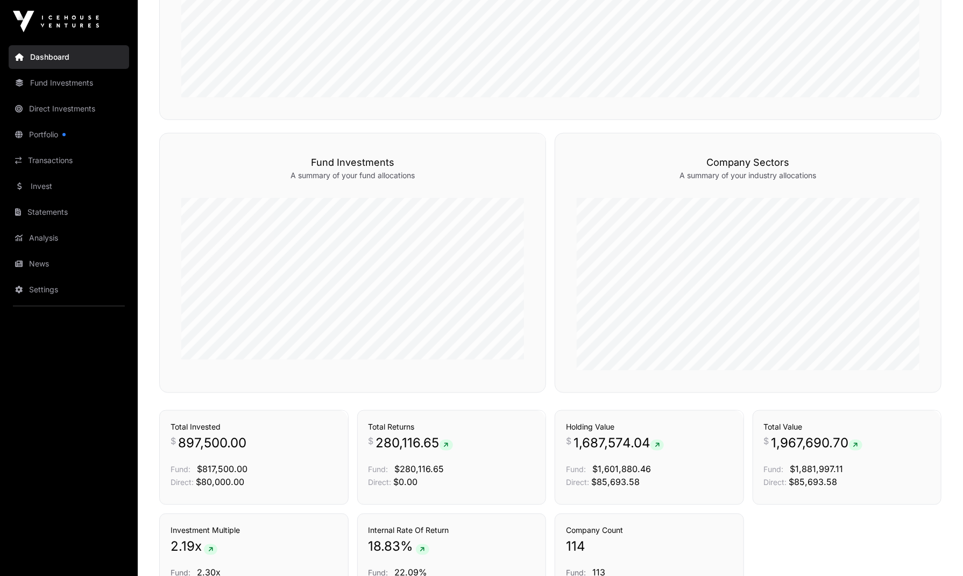
scroll to position [592, 0]
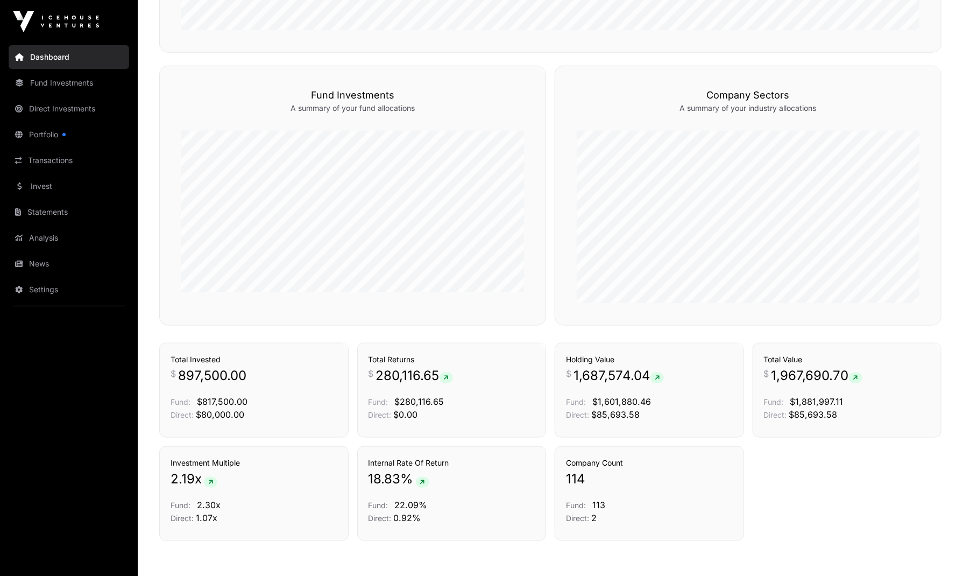
click at [499, 333] on button "Transactions" at bounding box center [512, 324] width 59 height 18
click at [508, 329] on link "Transactions" at bounding box center [512, 324] width 45 height 11
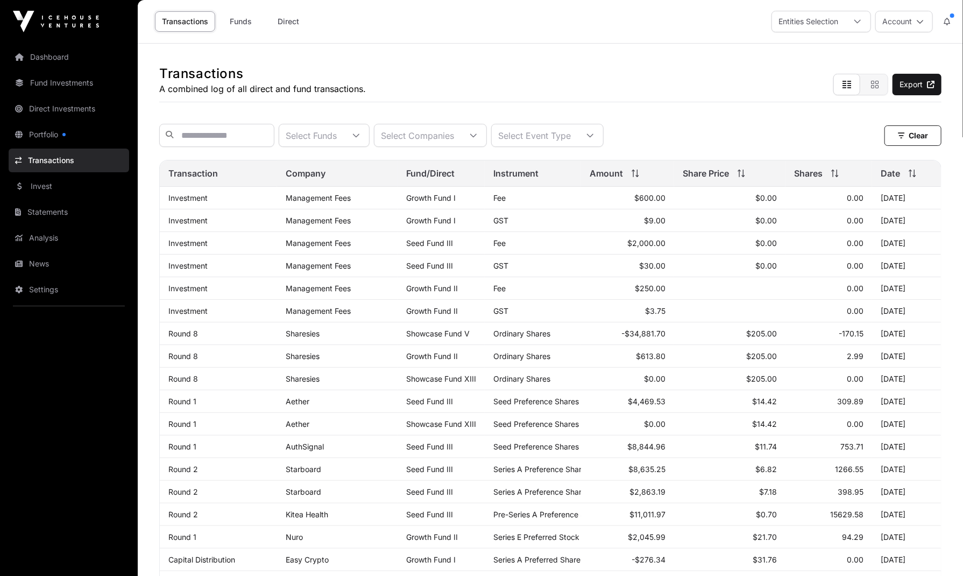
click at [594, 138] on icon at bounding box center [591, 136] width 8 height 8
click at [38, 59] on link "Dashboard" at bounding box center [69, 57] width 121 height 24
